Goal: Task Accomplishment & Management: Complete application form

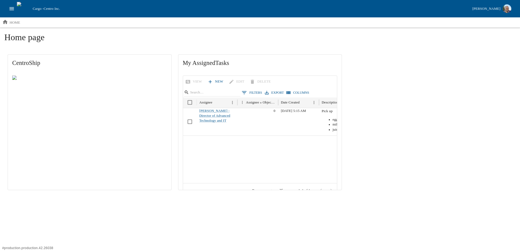
click at [8, 8] on button "open drawer" at bounding box center [12, 9] width 10 height 10
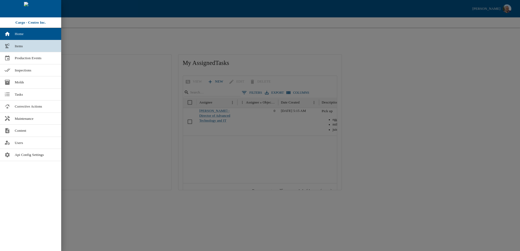
click at [15, 46] on span "Items" at bounding box center [36, 45] width 42 height 5
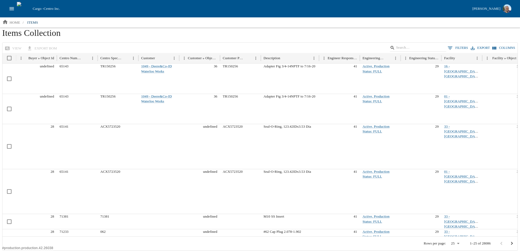
click at [11, 7] on icon "open drawer" at bounding box center [12, 8] width 5 height 3
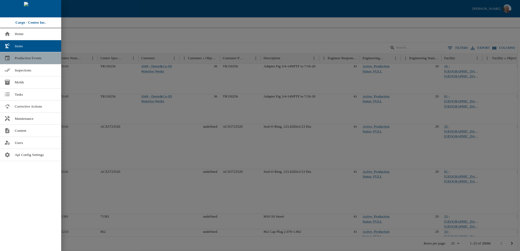
click at [16, 58] on span "Production Events" at bounding box center [36, 57] width 42 height 5
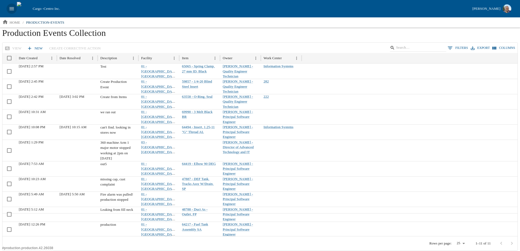
click at [11, 8] on icon "open drawer" at bounding box center [12, 9] width 6 height 6
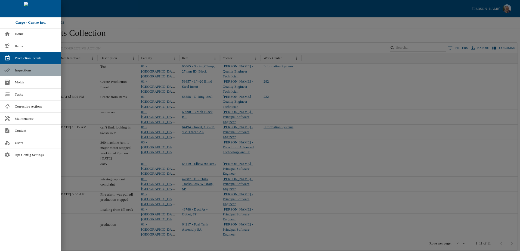
click at [24, 69] on span "Inspections" at bounding box center [36, 70] width 42 height 5
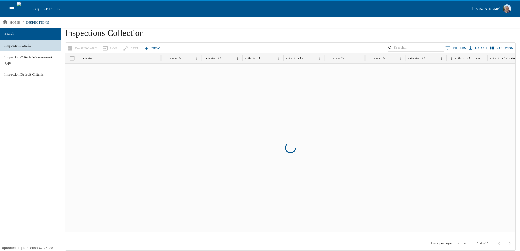
click at [18, 48] on span "Inspection Results" at bounding box center [30, 45] width 52 height 5
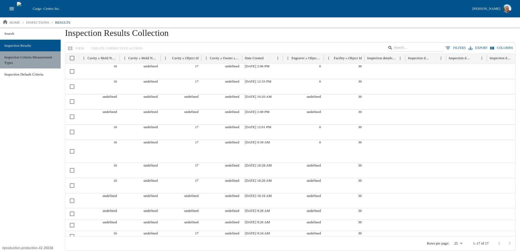
click at [18, 60] on span "Inspection Criteria Measurement Types" at bounding box center [30, 60] width 52 height 11
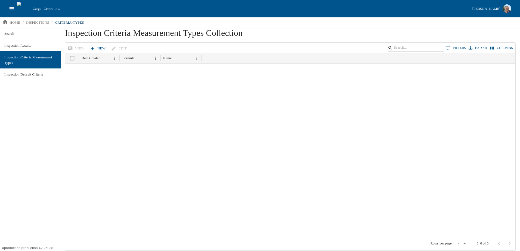
click at [13, 9] on icon "open drawer" at bounding box center [12, 8] width 5 height 3
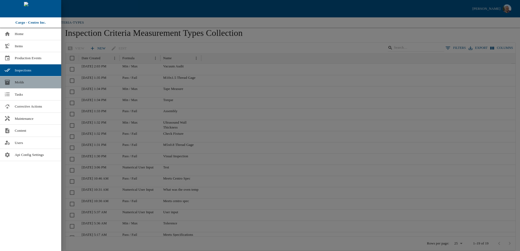
click at [13, 84] on link "Molds" at bounding box center [30, 82] width 61 height 12
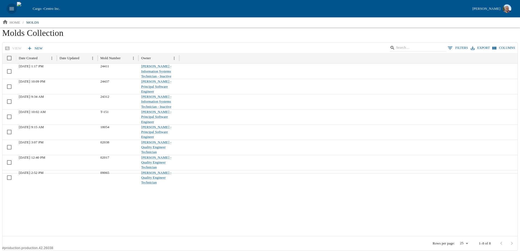
click at [13, 7] on icon "open drawer" at bounding box center [12, 9] width 6 height 6
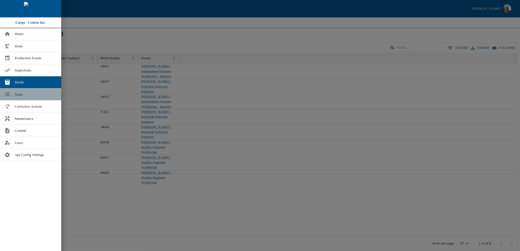
click at [24, 93] on span "Tasks" at bounding box center [36, 94] width 42 height 5
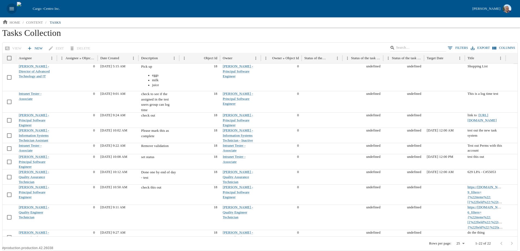
click at [10, 6] on icon "open drawer" at bounding box center [12, 9] width 6 height 6
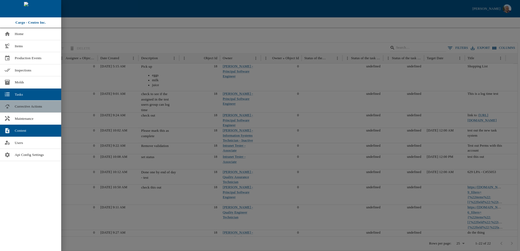
click at [32, 107] on span "Corrective Actions" at bounding box center [36, 106] width 42 height 5
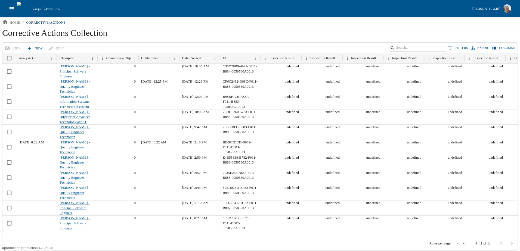
click at [12, 9] on icon "open drawer" at bounding box center [12, 9] width 6 height 6
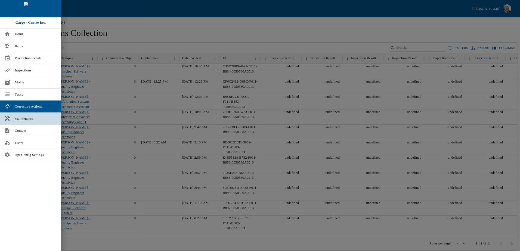
click at [20, 117] on span "Maintenance" at bounding box center [36, 118] width 42 height 5
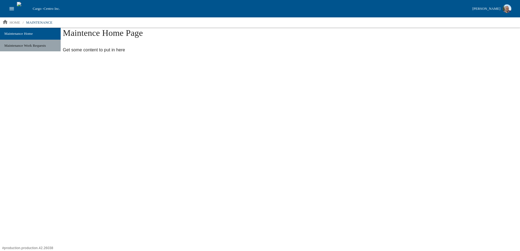
click at [33, 45] on span "Maintenance Work Requests" at bounding box center [30, 45] width 52 height 5
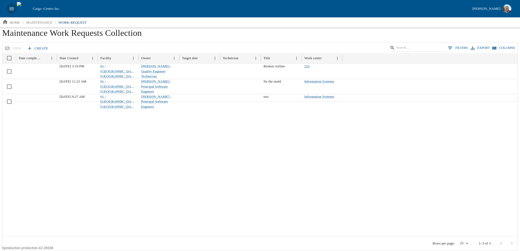
click at [12, 7] on icon "open drawer" at bounding box center [12, 9] width 6 height 6
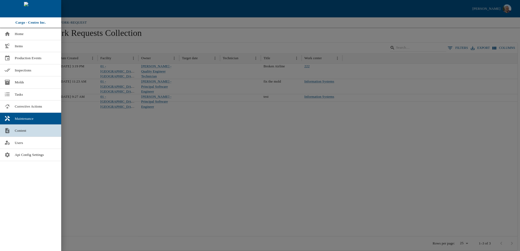
click at [24, 134] on link "Content" at bounding box center [30, 131] width 61 height 12
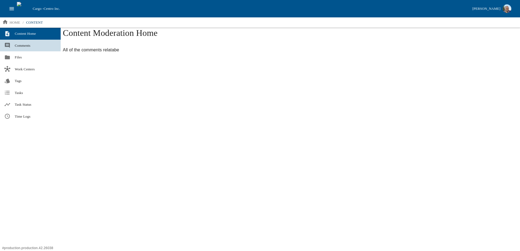
click at [23, 46] on span "Comments" at bounding box center [36, 45] width 42 height 5
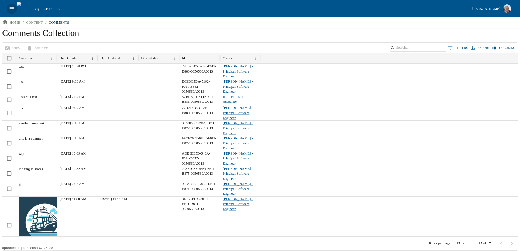
click at [10, 7] on icon "open drawer" at bounding box center [12, 8] width 5 height 3
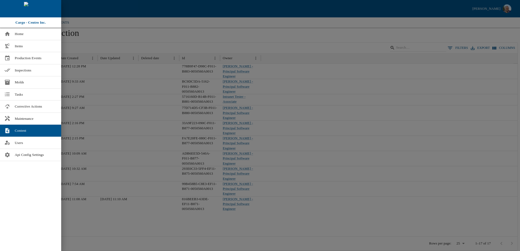
click at [10, 7] on div at bounding box center [30, 8] width 61 height 17
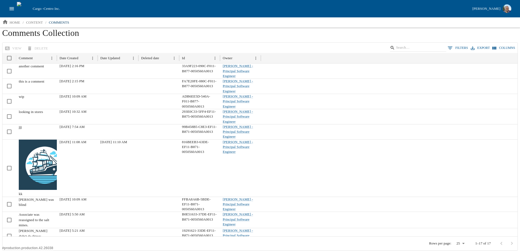
scroll to position [52, 0]
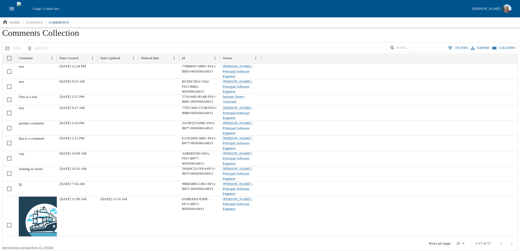
click at [9, 5] on button "open drawer" at bounding box center [12, 9] width 10 height 10
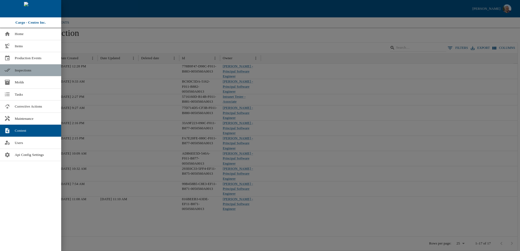
click at [25, 68] on span "Inspections" at bounding box center [36, 70] width 42 height 5
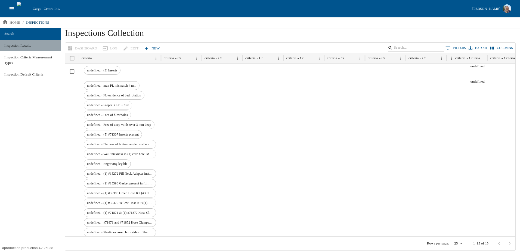
click at [23, 45] on span "Inspection Results" at bounding box center [30, 45] width 52 height 5
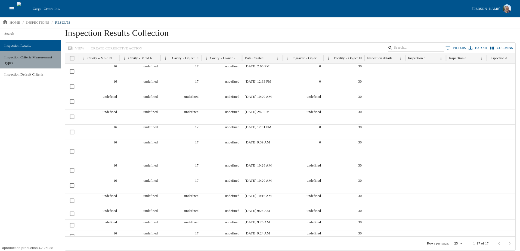
click at [22, 57] on span "Inspection Criteria Measurement Types" at bounding box center [30, 60] width 52 height 11
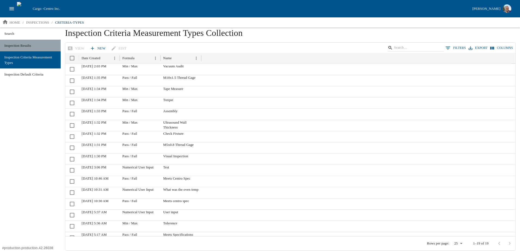
click at [22, 46] on span "Inspection Results" at bounding box center [30, 45] width 52 height 5
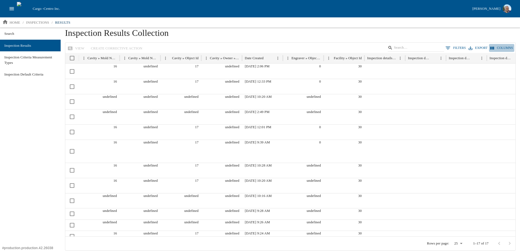
click at [499, 47] on button "Columns" at bounding box center [501, 48] width 25 height 8
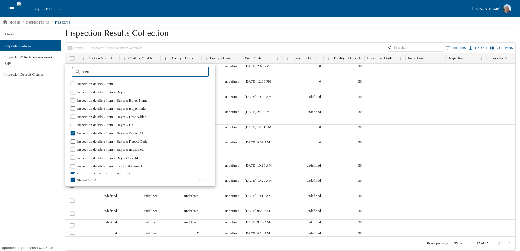
drag, startPoint x: 94, startPoint y: 71, endPoint x: 82, endPoint y: 72, distance: 11.5
click at [84, 72] on input "item" at bounding box center [146, 72] width 126 height 10
click at [93, 71] on input "item" at bounding box center [146, 72] width 126 height 10
drag, startPoint x: 94, startPoint y: 71, endPoint x: 74, endPoint y: 71, distance: 19.9
click at [74, 71] on div "​ item ​" at bounding box center [140, 72] width 137 height 10
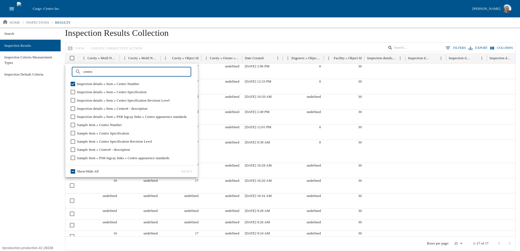
type input "centro"
click at [219, 43] on div "View Create Corrective Action 0 Filters Export Columns" at bounding box center [290, 48] width 450 height 11
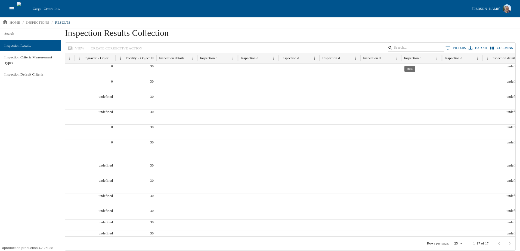
scroll to position [0, 217]
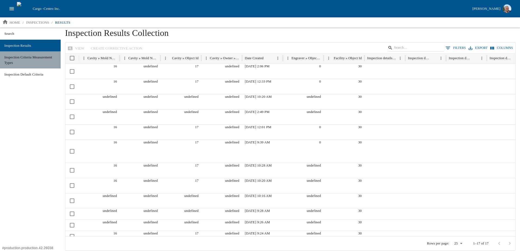
click at [19, 58] on span "Inspection Criteria Measurement Types" at bounding box center [30, 60] width 52 height 11
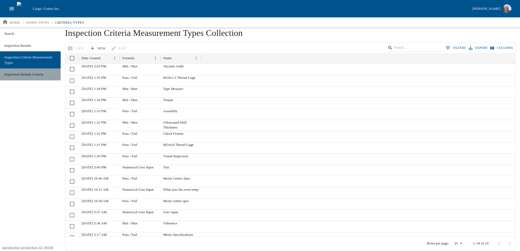
click at [25, 74] on span "Inspection Default Criteria" at bounding box center [30, 74] width 52 height 5
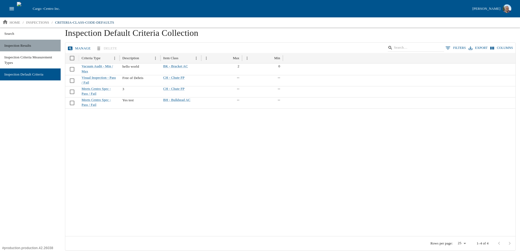
click at [22, 45] on span "Inspection Results" at bounding box center [30, 45] width 52 height 5
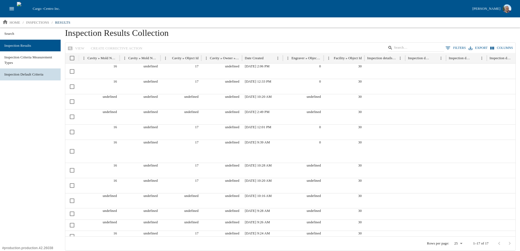
click at [19, 73] on span "Inspection Default Criteria" at bounding box center [30, 74] width 52 height 5
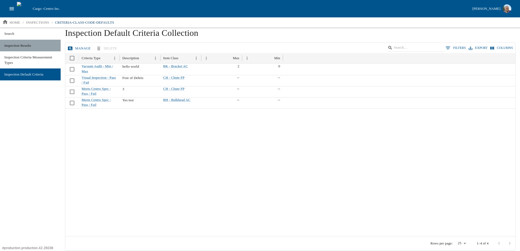
click at [22, 48] on link "Inspection Results" at bounding box center [30, 46] width 61 height 12
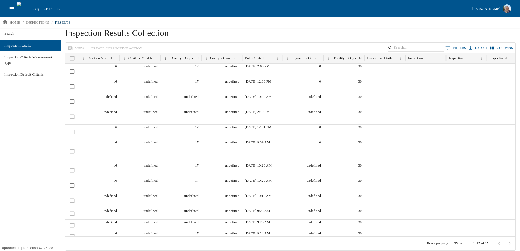
click at [10, 8] on icon "open drawer" at bounding box center [12, 9] width 6 height 6
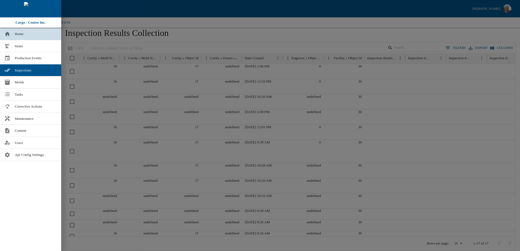
click at [19, 33] on span "Home" at bounding box center [36, 33] width 42 height 5
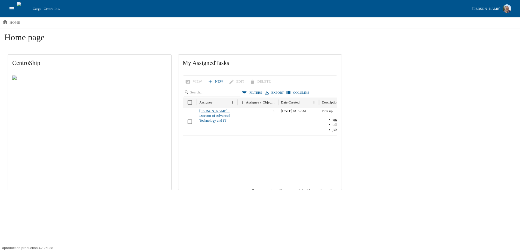
click at [13, 8] on icon "open drawer" at bounding box center [12, 9] width 6 height 6
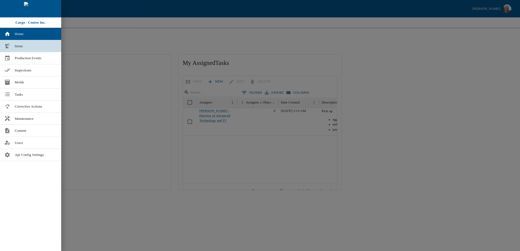
click at [20, 46] on span "Items" at bounding box center [36, 45] width 42 height 5
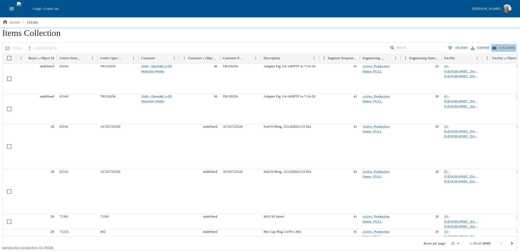
click at [499, 48] on button "Columns" at bounding box center [503, 48] width 25 height 8
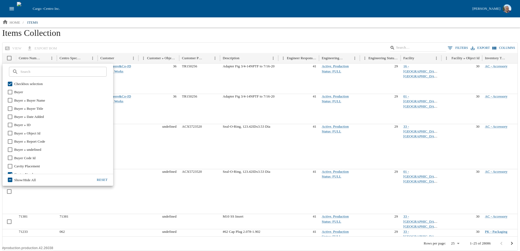
click at [120, 37] on h1 "Items Collection" at bounding box center [259, 35] width 515 height 15
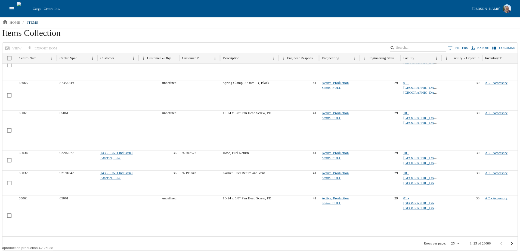
scroll to position [580, 0]
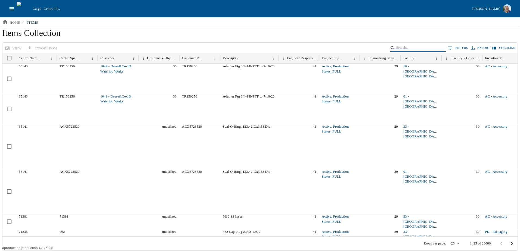
click at [408, 46] on input "Search" at bounding box center [417, 48] width 42 height 8
type input "kennel"
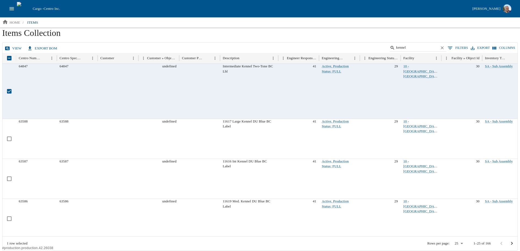
click at [16, 46] on link "view" at bounding box center [14, 49] width 20 height 10
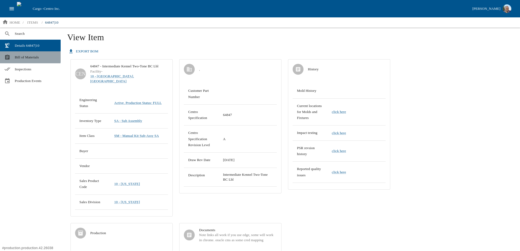
click at [27, 55] on span "Bill of Materials" at bounding box center [36, 57] width 42 height 5
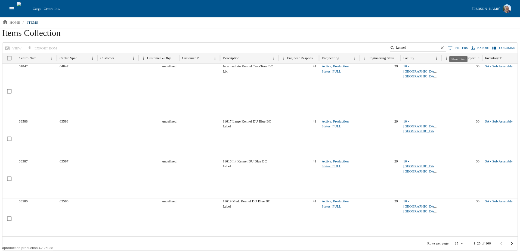
click at [456, 49] on button "0 Filters" at bounding box center [457, 48] width 23 height 8
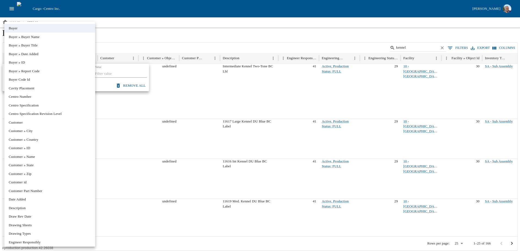
click at [46, 73] on body "Cargo - Centro Inc. [PERSON_NAME] home / items Items Collection view export BOM…" at bounding box center [260, 125] width 520 height 251
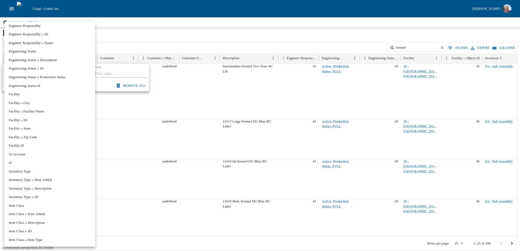
scroll to position [217, 0]
click at [30, 171] on li "Inventory Type" at bounding box center [49, 171] width 91 height 9
type input "**********"
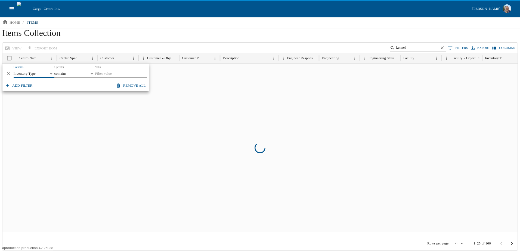
click at [109, 73] on input "Value" at bounding box center [121, 74] width 52 height 8
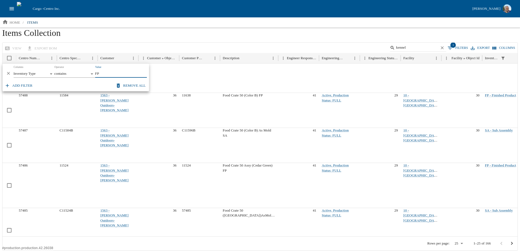
scroll to position [471, 0]
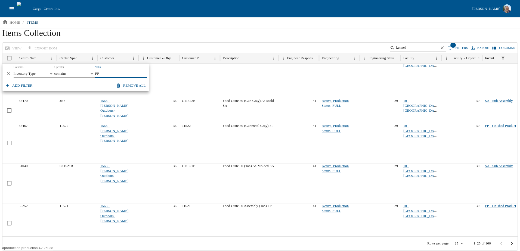
click at [115, 73] on input "FP" at bounding box center [121, 74] width 52 height 8
type input "FP"
click at [18, 85] on button "Add filter" at bounding box center [19, 86] width 31 height 10
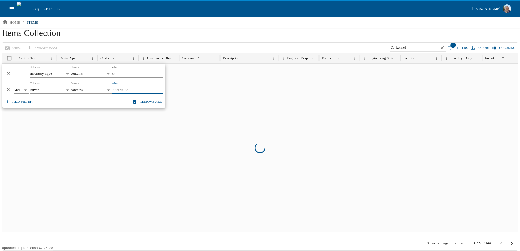
click at [160, 35] on h1 "Items Collection" at bounding box center [259, 35] width 515 height 15
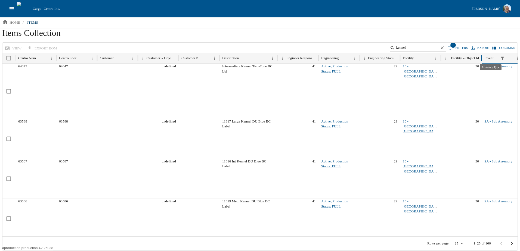
click at [491, 58] on div "Inventory Type" at bounding box center [491, 58] width 14 height 4
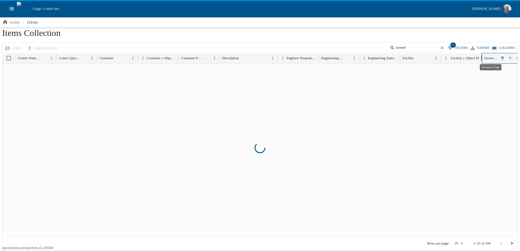
click at [491, 58] on div "Inventory Type" at bounding box center [491, 58] width 14 height 4
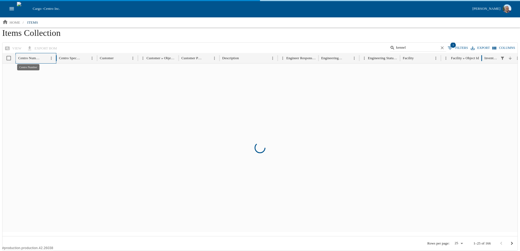
click at [34, 58] on div "Centro Number" at bounding box center [29, 58] width 22 height 4
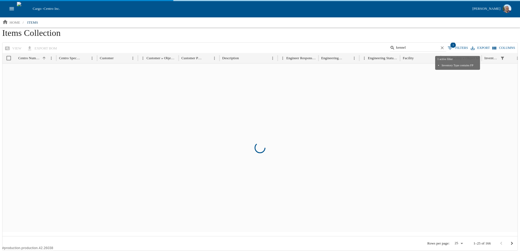
click at [461, 48] on button "1 Filters" at bounding box center [457, 48] width 23 height 8
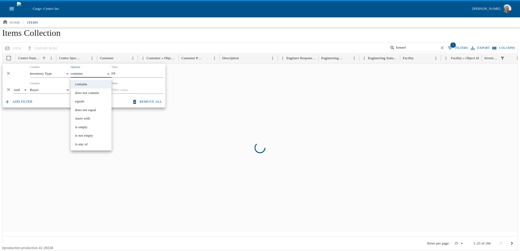
click at [89, 71] on body "**********" at bounding box center [260, 125] width 520 height 251
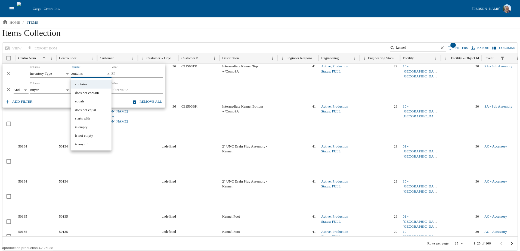
click at [82, 101] on li "equals" at bounding box center [91, 101] width 41 height 9
click at [84, 74] on body "Cargo - Centro Inc. [PERSON_NAME] home / items Items Collection view export BOM…" at bounding box center [260, 125] width 520 height 251
click at [83, 85] on li "contains" at bounding box center [91, 84] width 41 height 9
type input "********"
click at [41, 89] on body "Cargo - Centro Inc. [PERSON_NAME] home / items Items Collection view export BOM…" at bounding box center [260, 125] width 520 height 251
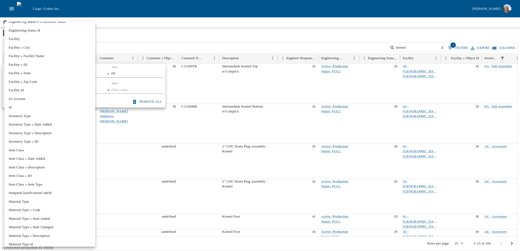
scroll to position [272, 0]
click at [489, 58] on div at bounding box center [260, 125] width 520 height 251
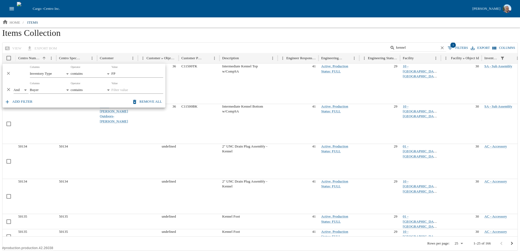
click at [482, 34] on h1 "Items Collection" at bounding box center [259, 35] width 515 height 15
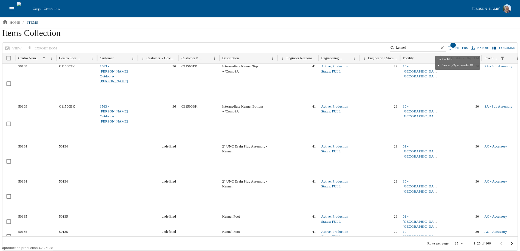
click at [456, 47] on span "1" at bounding box center [452, 44] width 5 height 5
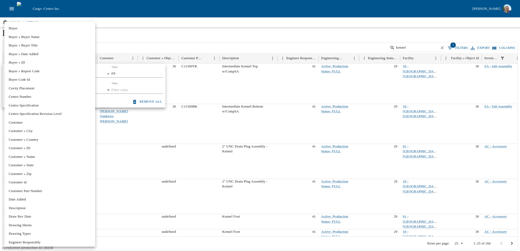
click at [57, 73] on body "Cargo - Centro Inc. [PERSON_NAME] home / items Items Collection view export BOM…" at bounding box center [260, 125] width 520 height 251
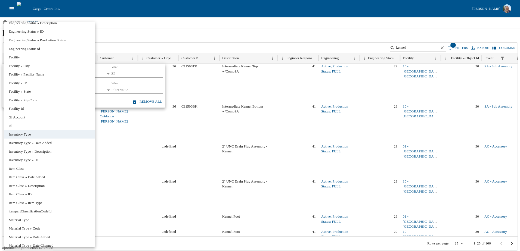
click at [42, 151] on li "Inventory Type » Description" at bounding box center [49, 151] width 91 height 9
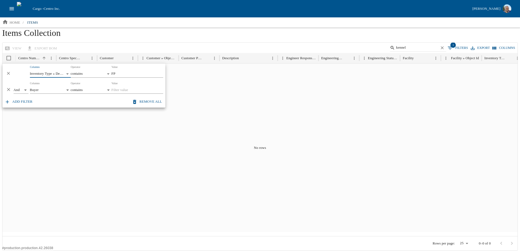
click at [56, 74] on body "**********" at bounding box center [260, 125] width 520 height 251
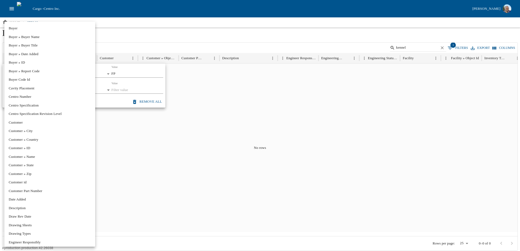
scroll to position [271, 0]
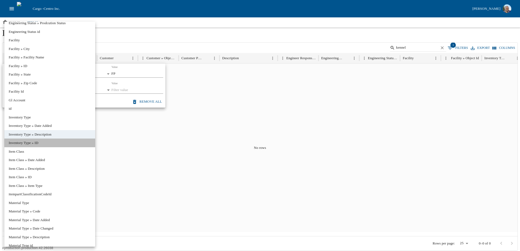
click at [33, 144] on li "Inventory Type » ID" at bounding box center [49, 143] width 91 height 9
type input "**********"
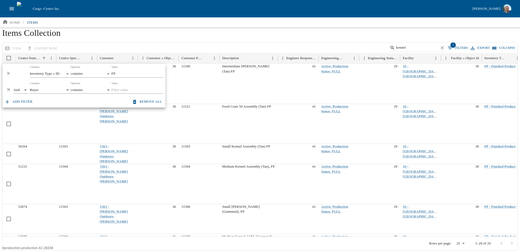
click at [186, 32] on h1 "Items Collection" at bounding box center [259, 35] width 515 height 15
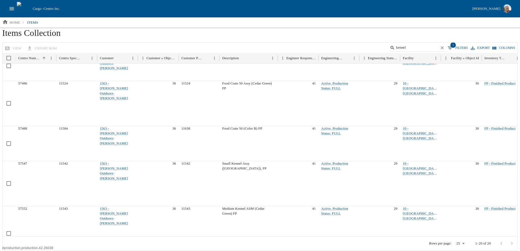
scroll to position [478, 0]
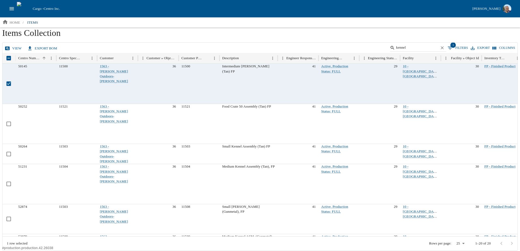
click at [14, 49] on link "view" at bounding box center [14, 49] width 20 height 10
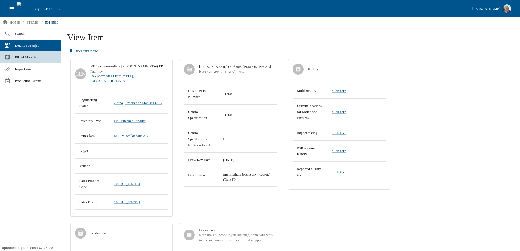
click at [18, 56] on span "Bill of Materials" at bounding box center [36, 57] width 42 height 5
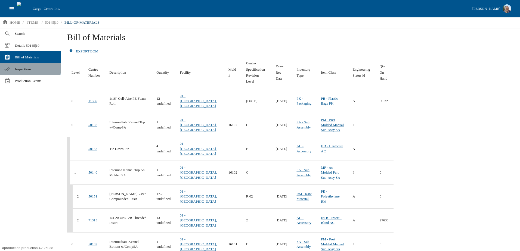
click at [23, 68] on span "Inspections" at bounding box center [36, 69] width 42 height 5
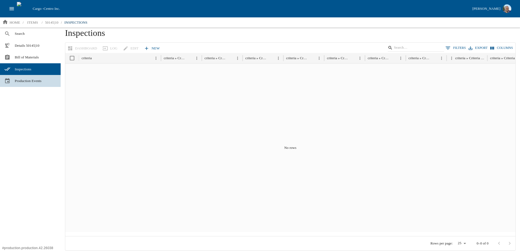
click at [29, 81] on span "Production Events" at bounding box center [36, 80] width 42 height 5
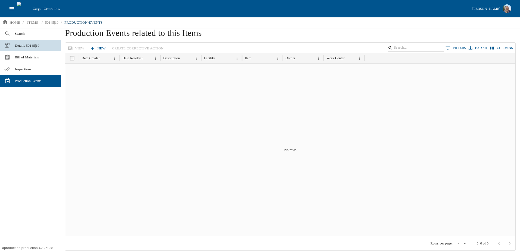
click at [28, 43] on span "Details 50145|10" at bounding box center [36, 45] width 42 height 5
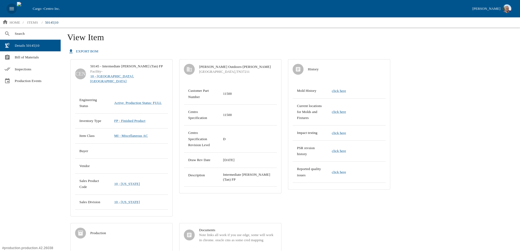
click at [14, 11] on icon "open drawer" at bounding box center [12, 9] width 6 height 6
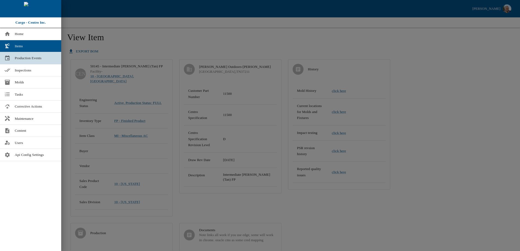
click at [19, 57] on span "Production Events" at bounding box center [36, 57] width 42 height 5
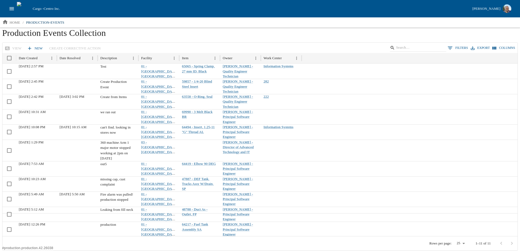
click at [457, 47] on button "0 Filters" at bounding box center [457, 48] width 23 height 8
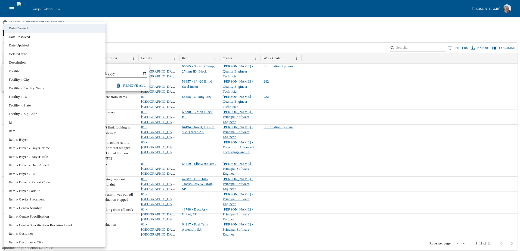
click at [30, 73] on body "Cargo - Centro Inc. [PERSON_NAME] home / production-events Production Events Co…" at bounding box center [260, 125] width 520 height 251
click at [176, 37] on div at bounding box center [260, 125] width 520 height 251
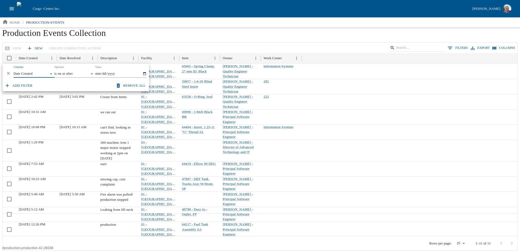
click at [158, 42] on div "View New Create Corrective Action 0 Filters Export Columns Date Created Date Re…" at bounding box center [259, 146] width 515 height 208
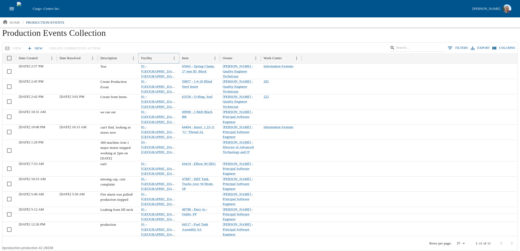
click at [174, 58] on icon "Menu" at bounding box center [174, 58] width 5 height 5
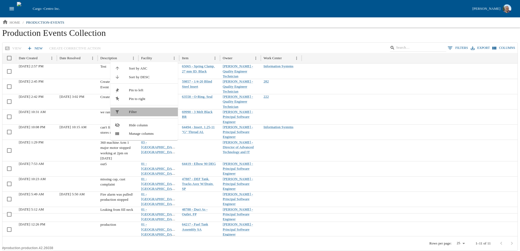
click at [148, 113] on span "Filter" at bounding box center [151, 111] width 45 height 5
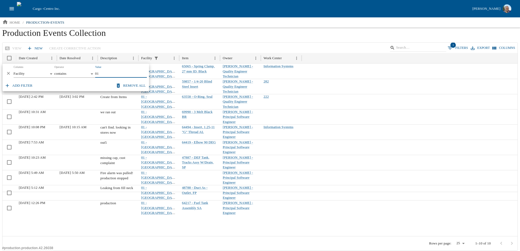
drag, startPoint x: 107, startPoint y: 74, endPoint x: 90, endPoint y: 74, distance: 16.6
click at [90, 74] on div "And *** Columns Facility ******** Operator contains ******** Value 01" at bounding box center [75, 72] width 147 height 16
type input "18"
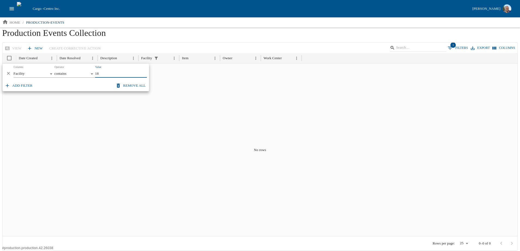
click at [94, 71] on div "And *** Columns Facility ******** Operator contains ******** Value 18" at bounding box center [75, 72] width 147 height 16
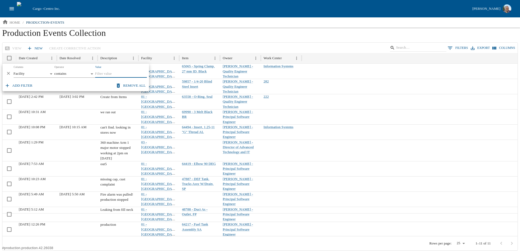
click at [140, 87] on button "Remove all" at bounding box center [130, 86] width 33 height 10
click at [181, 38] on h1 "Production Events Collection" at bounding box center [259, 35] width 515 height 15
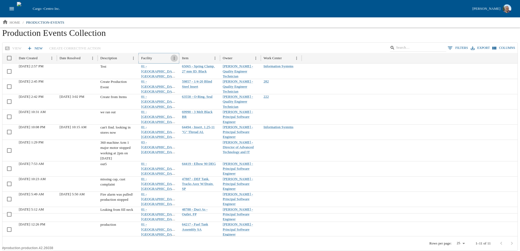
click at [175, 59] on icon "Menu" at bounding box center [174, 58] width 5 height 5
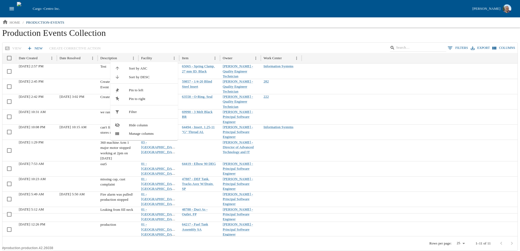
click at [142, 114] on span "Filter" at bounding box center [151, 111] width 45 height 5
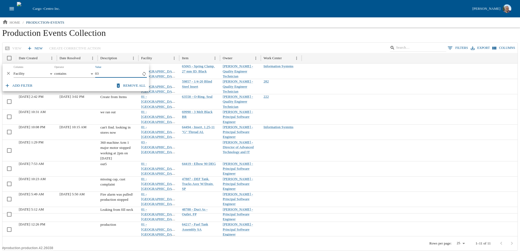
type input "03"
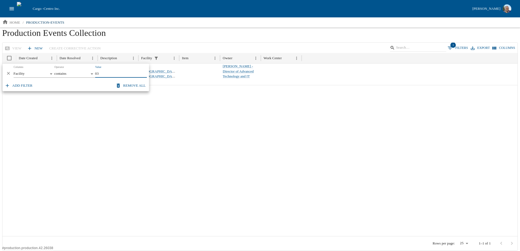
click at [172, 44] on div "View New Create Corrective Action 1 Filters Export Columns" at bounding box center [259, 48] width 515 height 11
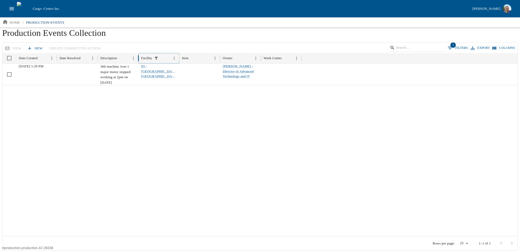
click at [176, 58] on icon "Menu" at bounding box center [174, 58] width 5 height 5
click at [142, 113] on span "Filter" at bounding box center [151, 111] width 45 height 5
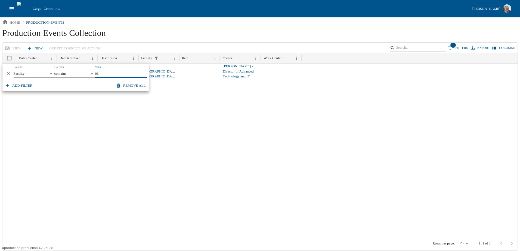
click at [131, 85] on button "Remove all" at bounding box center [130, 86] width 33 height 10
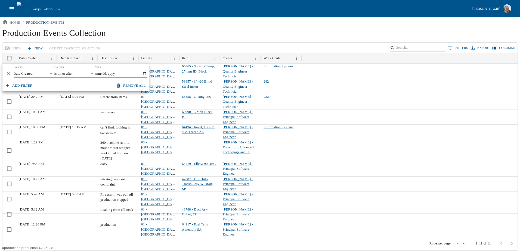
click at [154, 48] on div "View New Create Corrective Action 0 Filters Export Columns" at bounding box center [259, 48] width 515 height 11
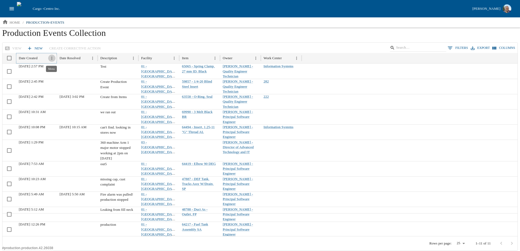
click at [52, 58] on icon "Menu" at bounding box center [51, 58] width 5 height 5
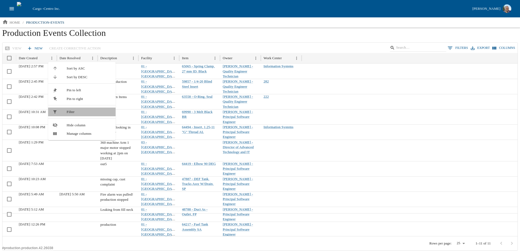
click at [74, 111] on span "Filter" at bounding box center [89, 111] width 45 height 5
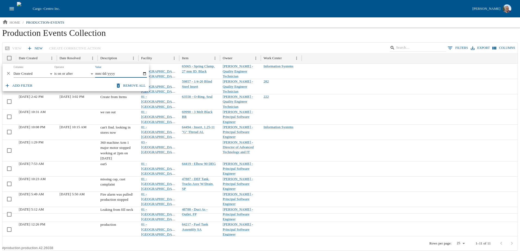
click at [145, 74] on input "Value" at bounding box center [121, 74] width 52 height 8
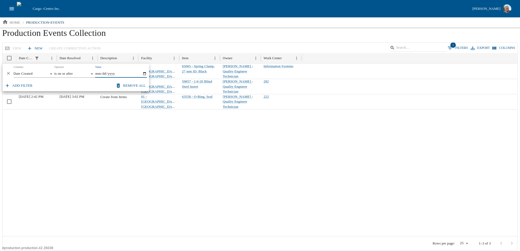
type input "[DATE]"
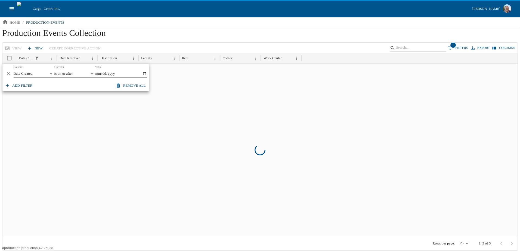
click at [143, 40] on h1 "Production Events Collection" at bounding box center [259, 35] width 515 height 15
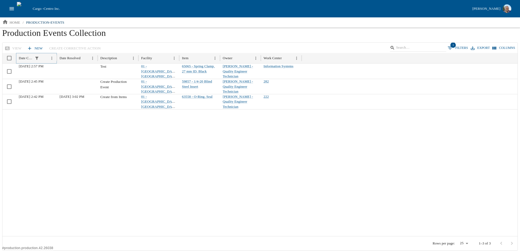
click at [53, 57] on icon "Menu" at bounding box center [51, 58] width 5 height 5
click at [66, 112] on li "Filter" at bounding box center [81, 112] width 67 height 9
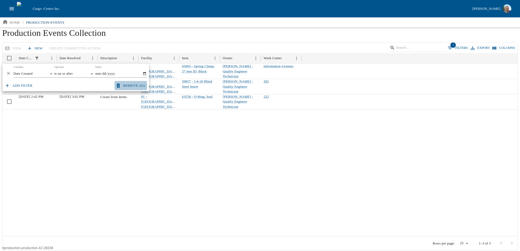
click at [123, 86] on button "Remove all" at bounding box center [130, 86] width 33 height 10
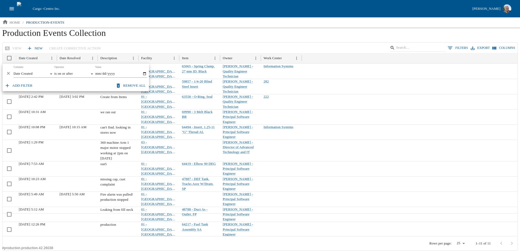
click at [122, 42] on div "View New Create Corrective Action 0 Filters Export Columns Date Created Date Re…" at bounding box center [259, 146] width 515 height 208
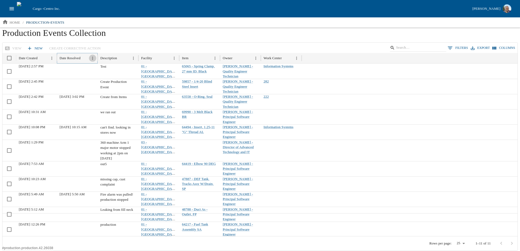
click at [94, 58] on icon "Menu" at bounding box center [92, 58] width 5 height 5
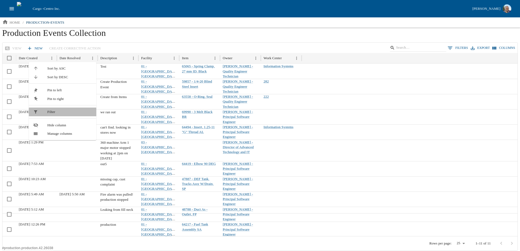
click at [60, 111] on span "Filter" at bounding box center [69, 111] width 45 height 5
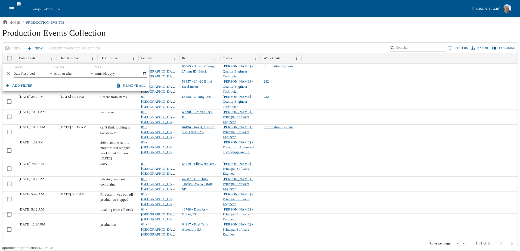
click at [133, 41] on h1 "Production Events Collection" at bounding box center [259, 35] width 515 height 15
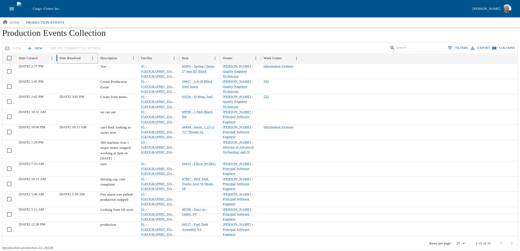
click at [94, 57] on icon "Menu" at bounding box center [92, 58] width 5 height 5
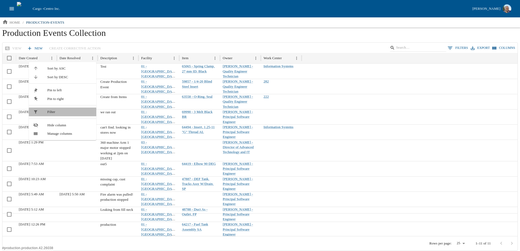
click at [62, 115] on li "Filter" at bounding box center [62, 112] width 67 height 9
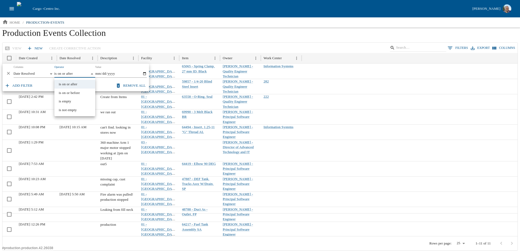
click at [72, 73] on body "Cargo - Centro Inc. [PERSON_NAME] home / production-events Production Events Co…" at bounding box center [260, 125] width 520 height 251
click at [68, 101] on li "is empty" at bounding box center [74, 101] width 41 height 9
type input "*******"
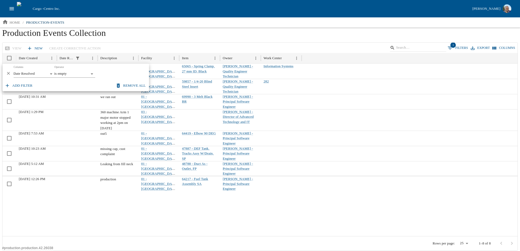
click at [147, 44] on div "View New Create Corrective Action 1 Filters Export Columns" at bounding box center [259, 48] width 515 height 11
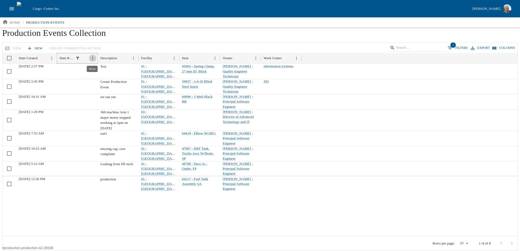
click at [92, 58] on icon "Menu" at bounding box center [92, 58] width 5 height 5
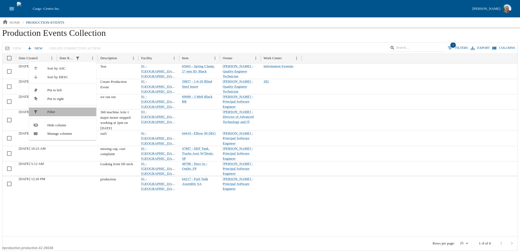
click at [59, 114] on span "Filter" at bounding box center [69, 111] width 45 height 5
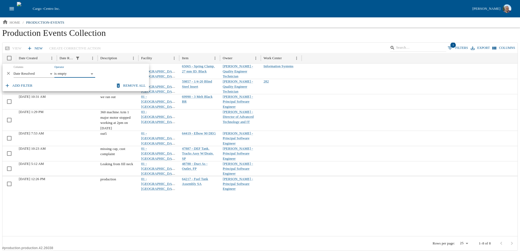
click at [128, 83] on button "Remove all" at bounding box center [130, 86] width 33 height 10
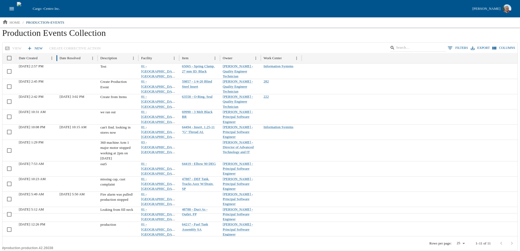
click at [145, 45] on div "View New Create Corrective Action 0 Filters Export Columns" at bounding box center [259, 48] width 515 height 11
click at [216, 58] on icon "Menu" at bounding box center [215, 58] width 5 height 5
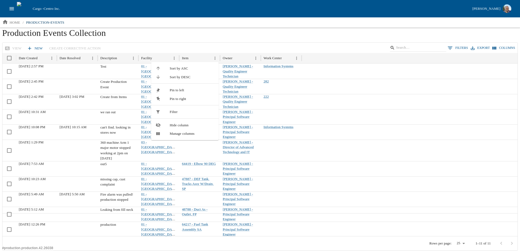
click at [182, 113] on span "Filter" at bounding box center [192, 111] width 45 height 5
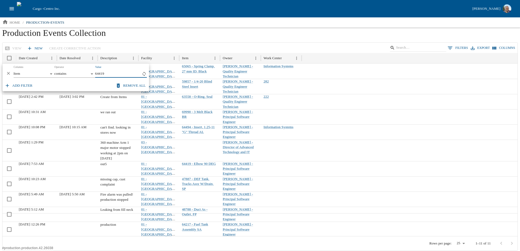
type input "64419"
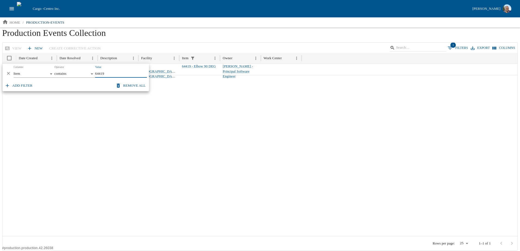
click at [201, 35] on h1 "Production Events Collection" at bounding box center [259, 35] width 515 height 15
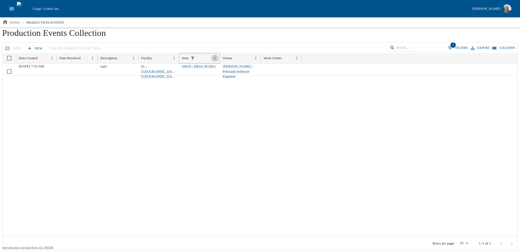
click at [216, 59] on icon "Menu" at bounding box center [215, 58] width 5 height 5
click at [180, 112] on span "Filter" at bounding box center [192, 111] width 45 height 5
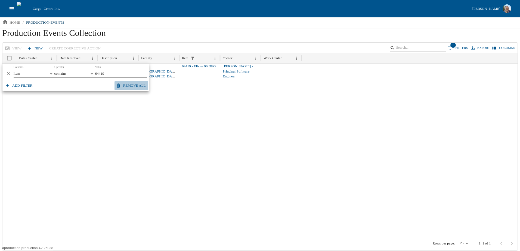
click at [136, 85] on button "Remove all" at bounding box center [130, 86] width 33 height 10
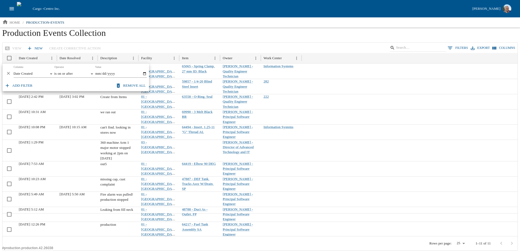
click at [205, 42] on h1 "Production Events Collection" at bounding box center [259, 35] width 515 height 15
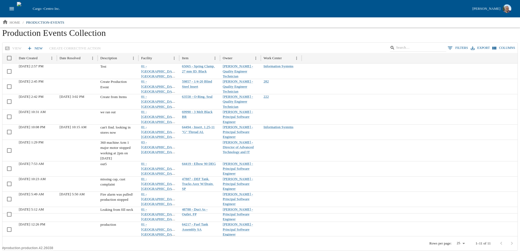
click at [324, 33] on h1 "Production Events Collection" at bounding box center [259, 35] width 515 height 15
click at [12, 9] on icon "open drawer" at bounding box center [12, 8] width 5 height 3
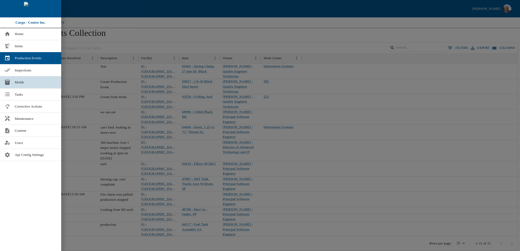
click at [18, 80] on span "Molds" at bounding box center [36, 82] width 42 height 5
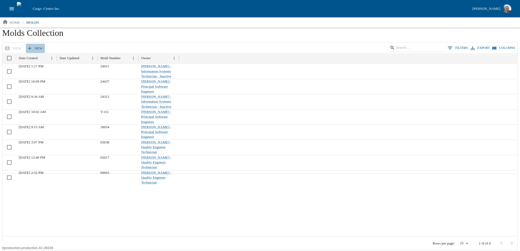
click at [38, 48] on link "New" at bounding box center [35, 49] width 19 height 10
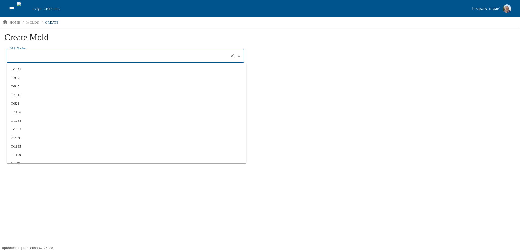
click at [89, 57] on input "Mold Number" at bounding box center [117, 55] width 217 height 9
click at [89, 54] on input "Mold Number" at bounding box center [117, 55] width 217 height 9
type input "2"
type input "12013"
click at [45, 70] on li "12013" at bounding box center [127, 69] width 240 height 9
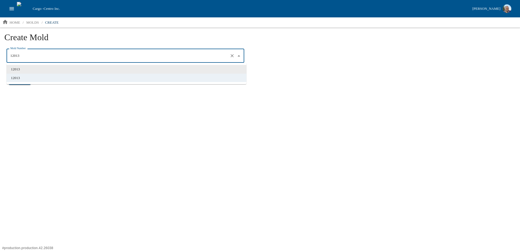
click at [24, 56] on input "12013" at bounding box center [117, 55] width 217 height 9
drag, startPoint x: 29, startPoint y: 57, endPoint x: 0, endPoint y: 53, distance: 28.7
click at [0, 53] on html "Cargo - Centro Inc. [PERSON_NAME] home / molds / create Create Mold Mold Number…" at bounding box center [260, 47] width 520 height 94
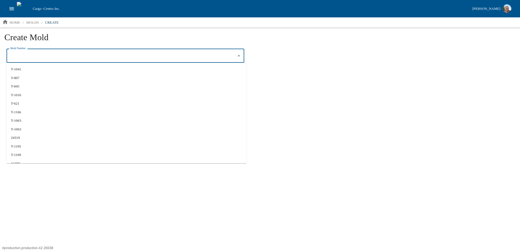
click at [92, 43] on h1 "Create Mold" at bounding box center [259, 39] width 511 height 15
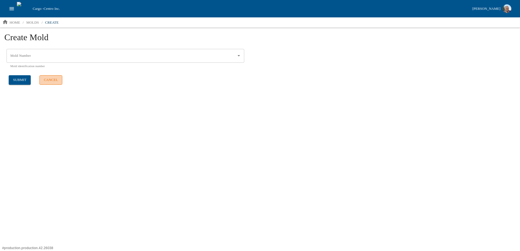
click at [52, 78] on button "cancel" at bounding box center [50, 80] width 23 height 10
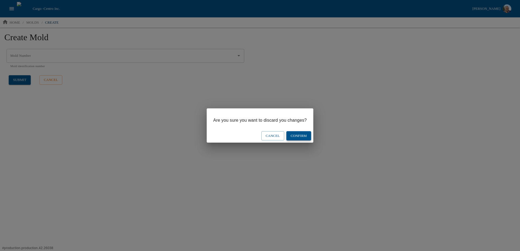
click at [302, 134] on button "Confirm" at bounding box center [298, 136] width 25 height 10
click at [301, 135] on button "Confirm" at bounding box center [298, 136] width 25 height 10
click at [299, 136] on button "Confirm" at bounding box center [298, 136] width 25 height 10
click at [281, 136] on button "Cancel" at bounding box center [272, 136] width 23 height 10
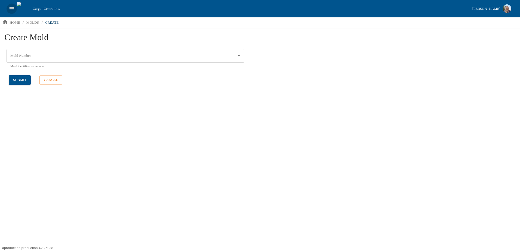
click at [10, 8] on icon "open drawer" at bounding box center [12, 9] width 6 height 6
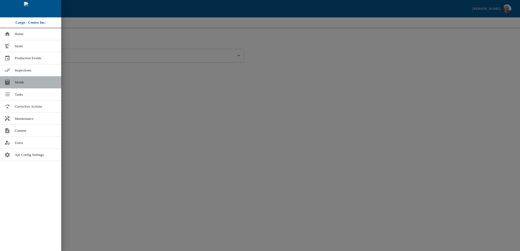
click at [19, 80] on link "Molds" at bounding box center [30, 82] width 61 height 12
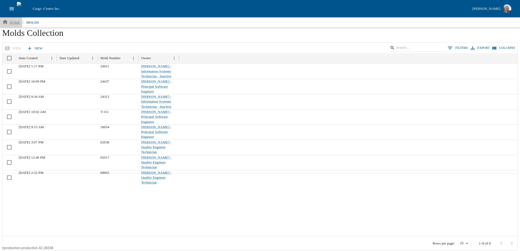
click at [12, 21] on p "home" at bounding box center [15, 22] width 11 height 5
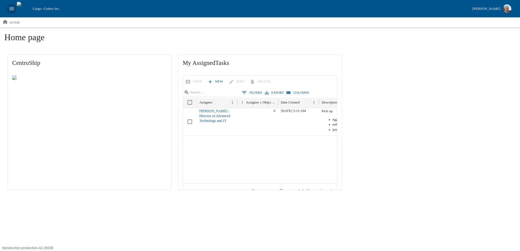
click at [9, 7] on icon "open drawer" at bounding box center [12, 9] width 6 height 6
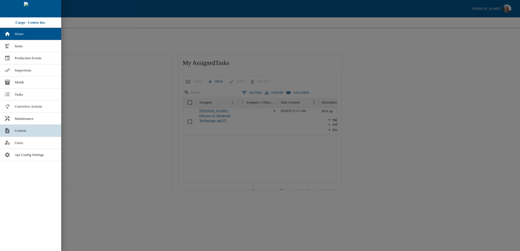
click at [28, 130] on span "Content" at bounding box center [36, 130] width 42 height 5
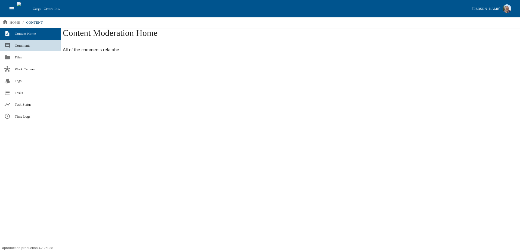
click at [18, 43] on span "Comments" at bounding box center [36, 45] width 42 height 5
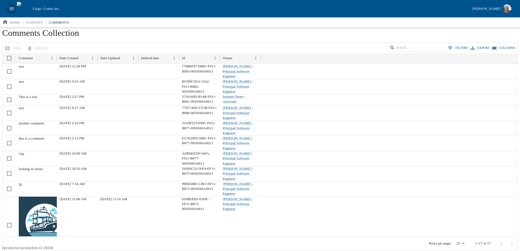
click at [13, 8] on icon "open drawer" at bounding box center [12, 9] width 6 height 6
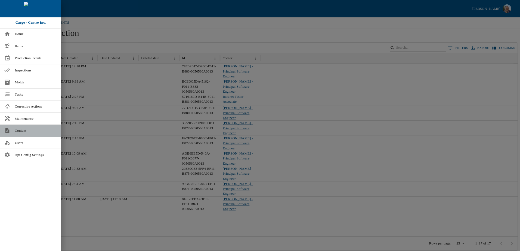
click at [26, 132] on span "Content" at bounding box center [36, 130] width 42 height 5
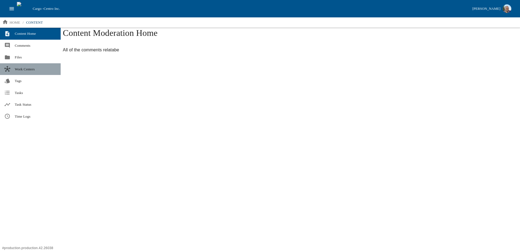
click at [20, 70] on span "Work Centers" at bounding box center [36, 69] width 42 height 5
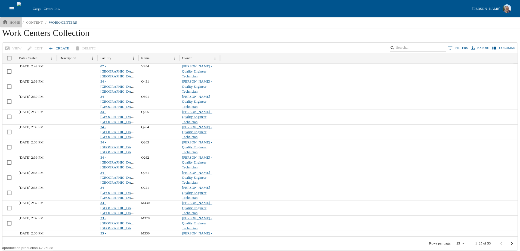
click at [11, 22] on p "home" at bounding box center [15, 22] width 11 height 5
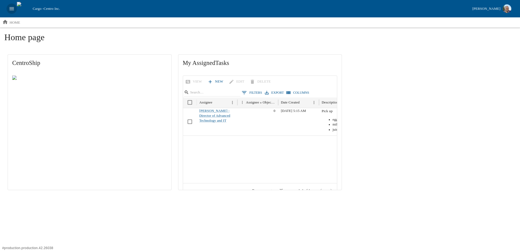
click at [9, 8] on icon "open drawer" at bounding box center [12, 9] width 6 height 6
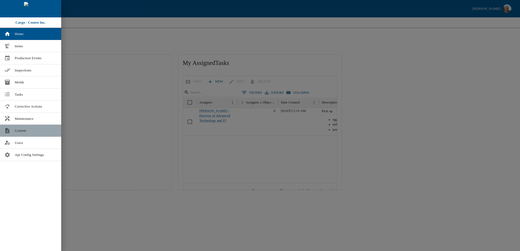
click at [24, 131] on span "Content" at bounding box center [36, 130] width 42 height 5
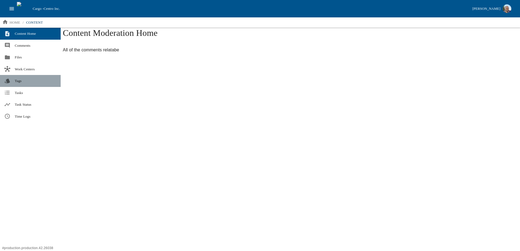
click at [18, 84] on link "Tags" at bounding box center [30, 81] width 61 height 12
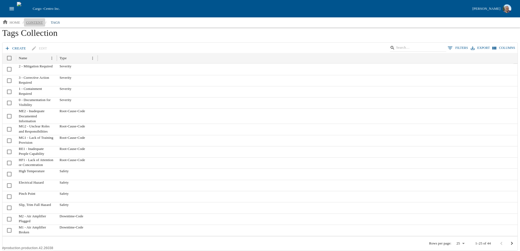
click at [33, 21] on p "content" at bounding box center [34, 22] width 17 height 5
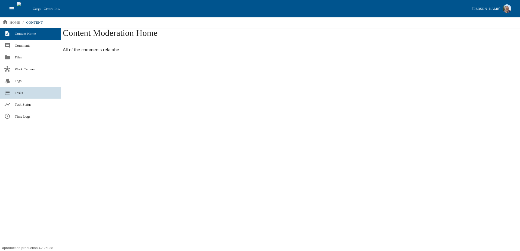
click at [28, 94] on span "Tasks" at bounding box center [36, 92] width 42 height 5
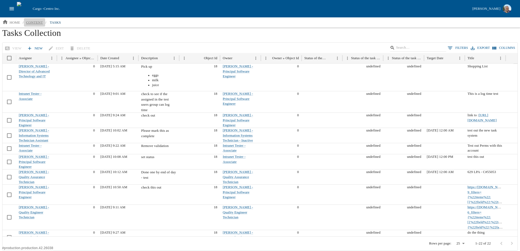
click at [36, 21] on p "content" at bounding box center [34, 22] width 17 height 5
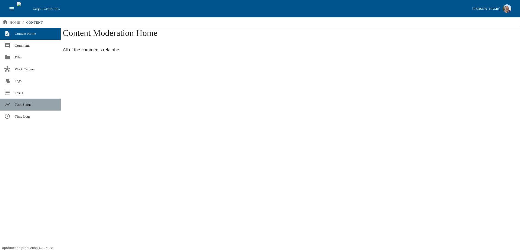
click at [31, 105] on span "Task Status" at bounding box center [36, 104] width 42 height 5
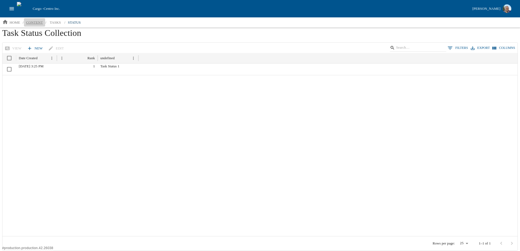
click at [36, 23] on p "content" at bounding box center [34, 22] width 17 height 5
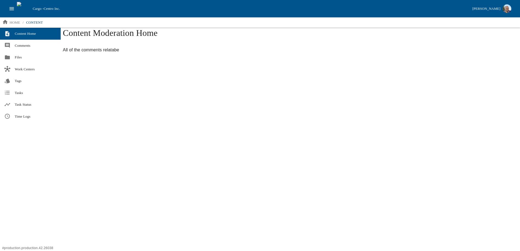
click at [11, 5] on button "open drawer" at bounding box center [12, 9] width 10 height 10
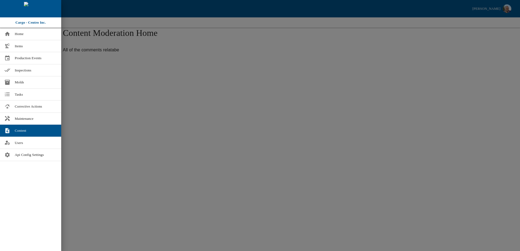
click at [324, 32] on div at bounding box center [260, 125] width 520 height 251
